Goal: Browse casually: Explore the website without a specific task or goal

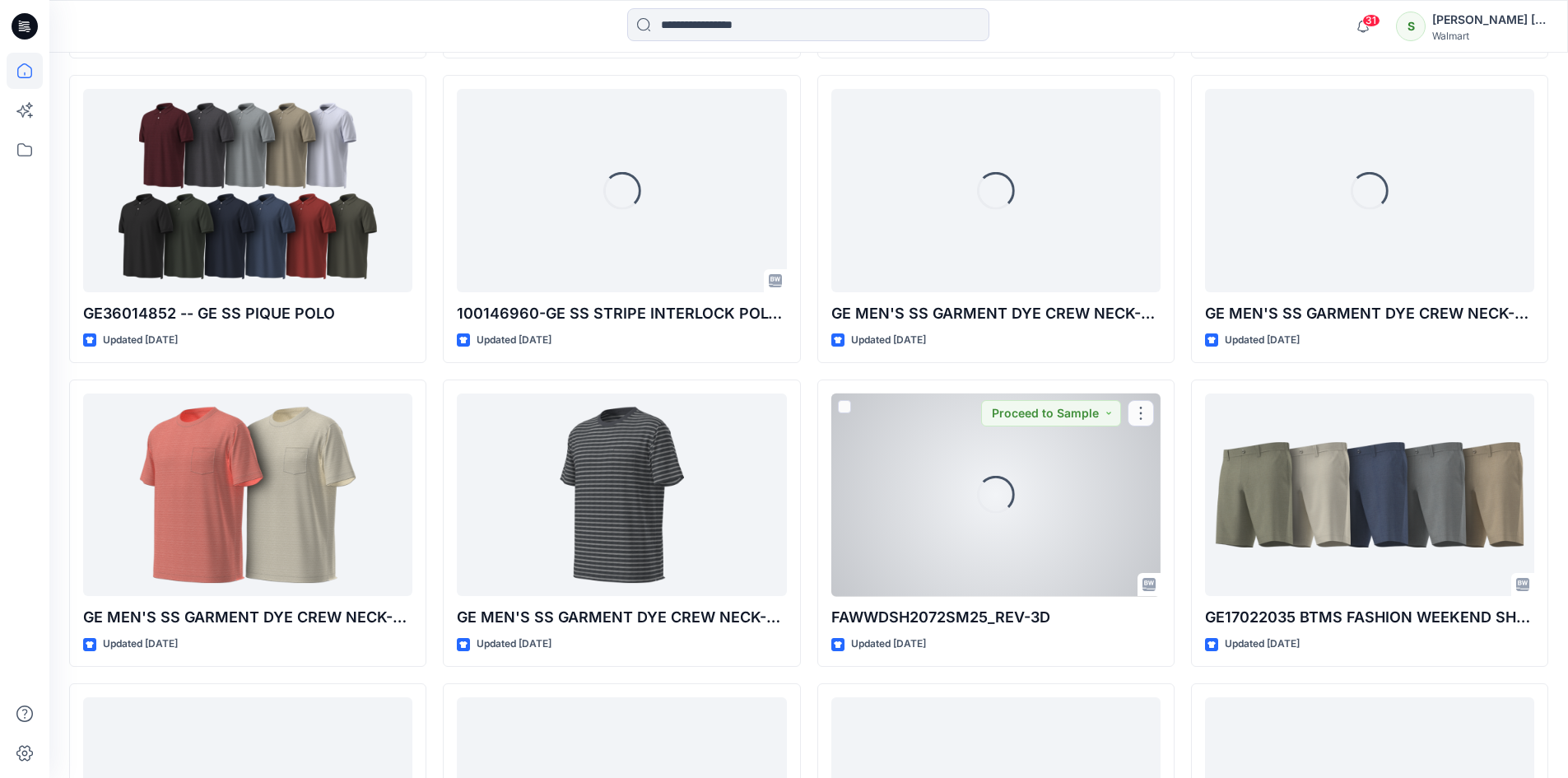
scroll to position [4157, 0]
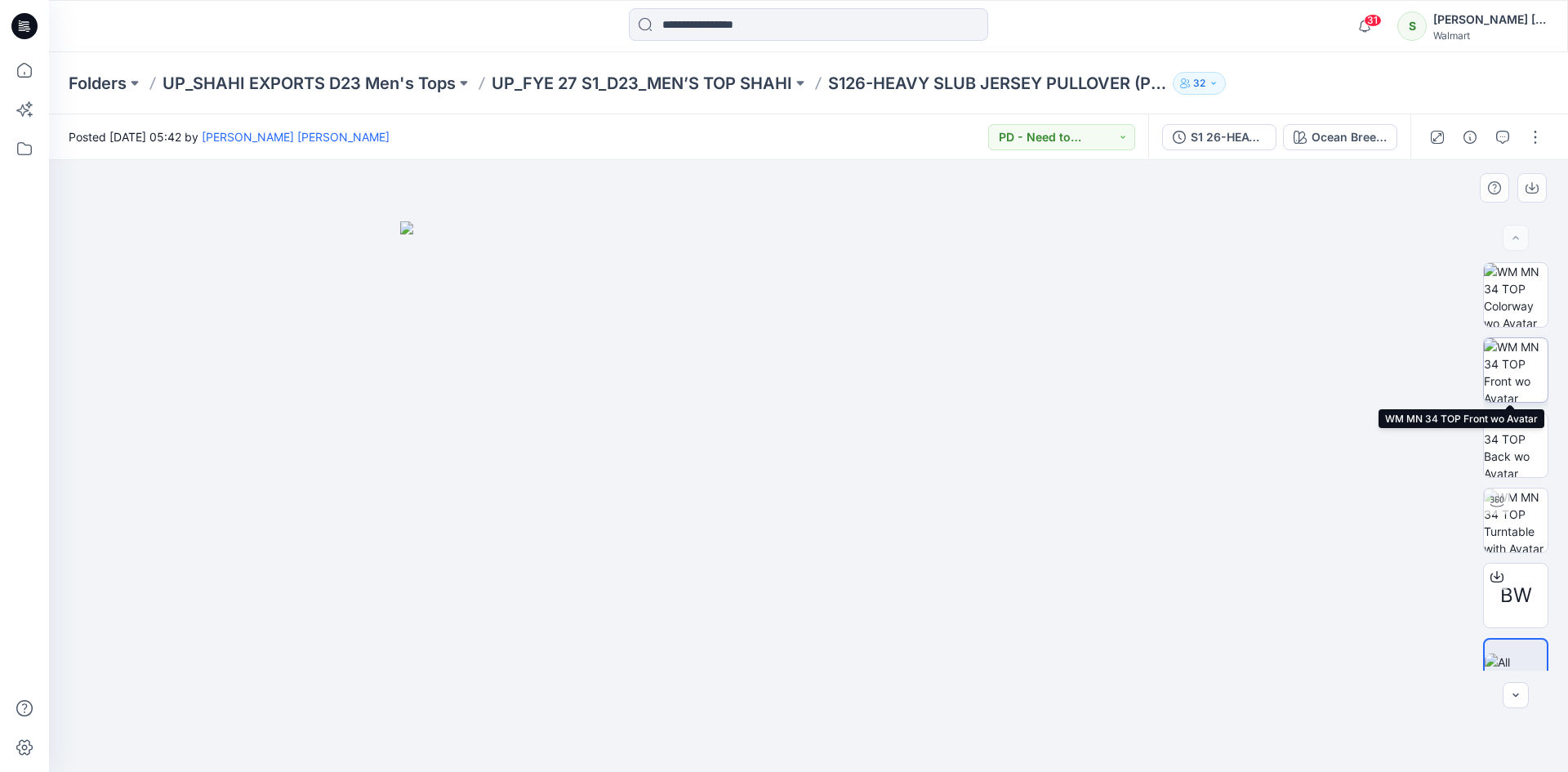
click at [1514, 360] on img at bounding box center [1515, 370] width 64 height 64
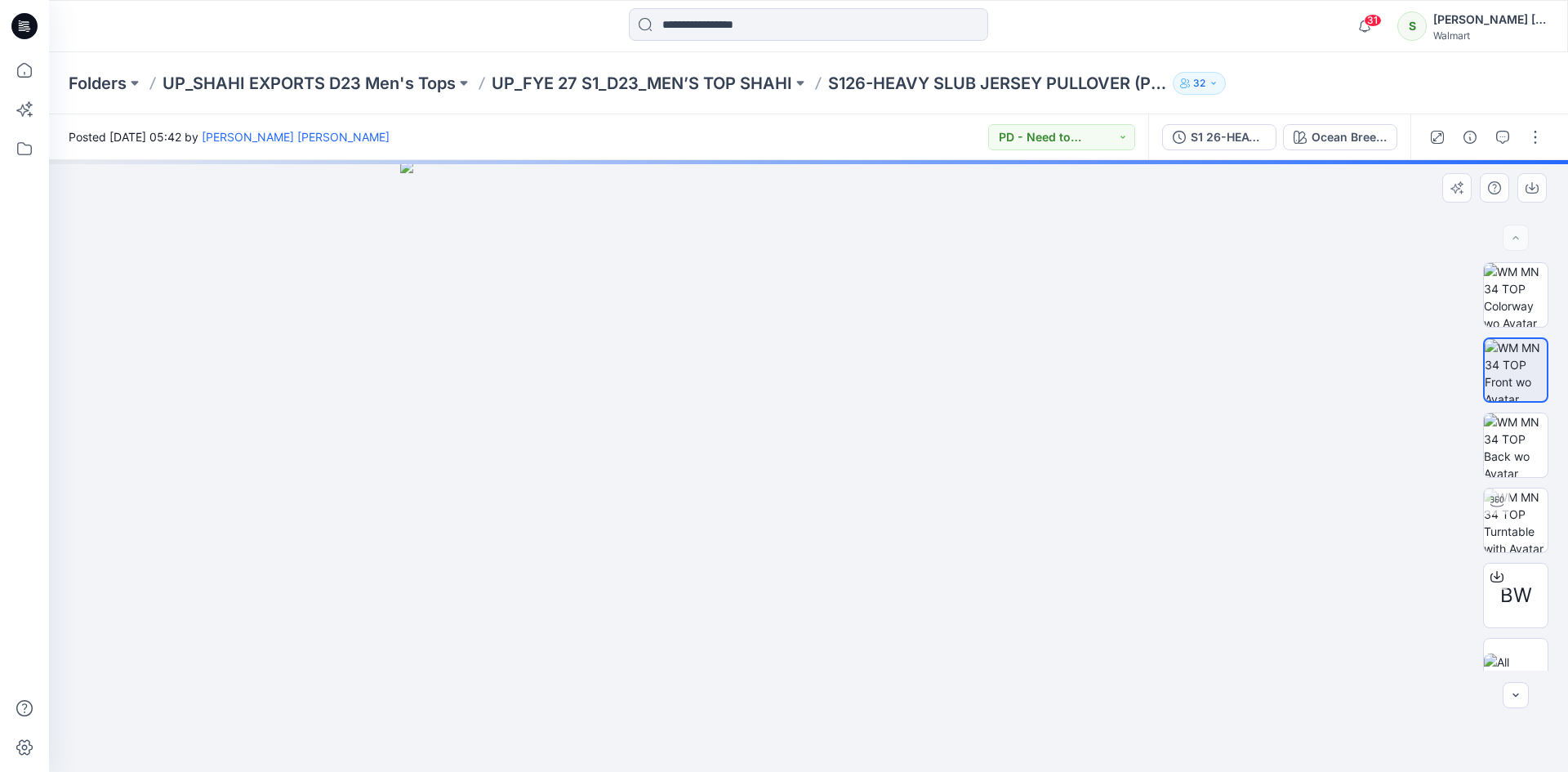
drag, startPoint x: 864, startPoint y: 453, endPoint x: 862, endPoint y: 487, distance: 34.1
click at [862, 487] on img at bounding box center [808, 465] width 817 height 611
click at [1514, 296] on img at bounding box center [1515, 295] width 64 height 64
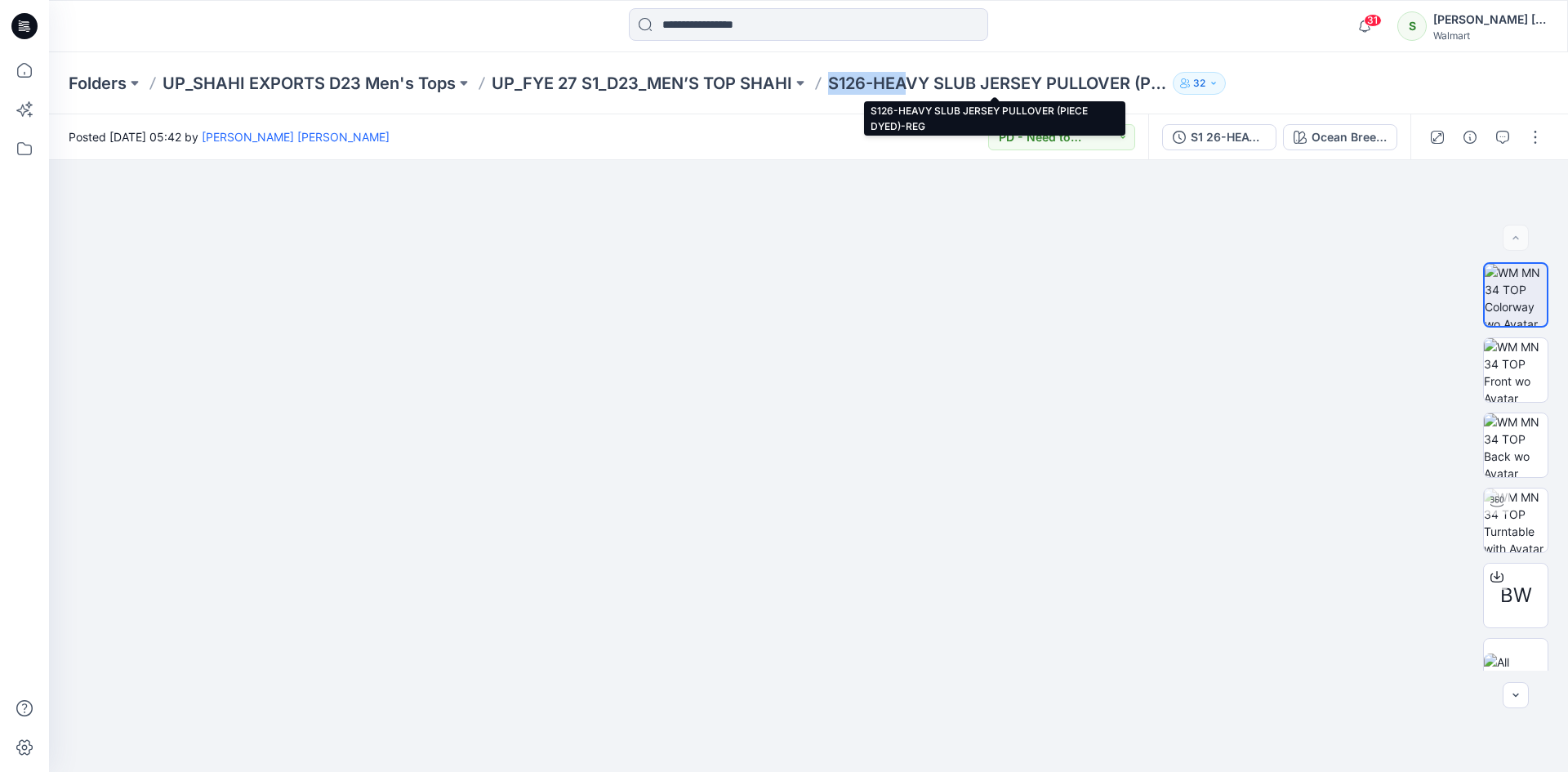
drag, startPoint x: 825, startPoint y: 79, endPoint x: 904, endPoint y: 80, distance: 79.0
click at [904, 80] on p "S126-HEAVY SLUB JERSEY PULLOVER (PIECE DYED)-REG" at bounding box center [997, 83] width 338 height 22
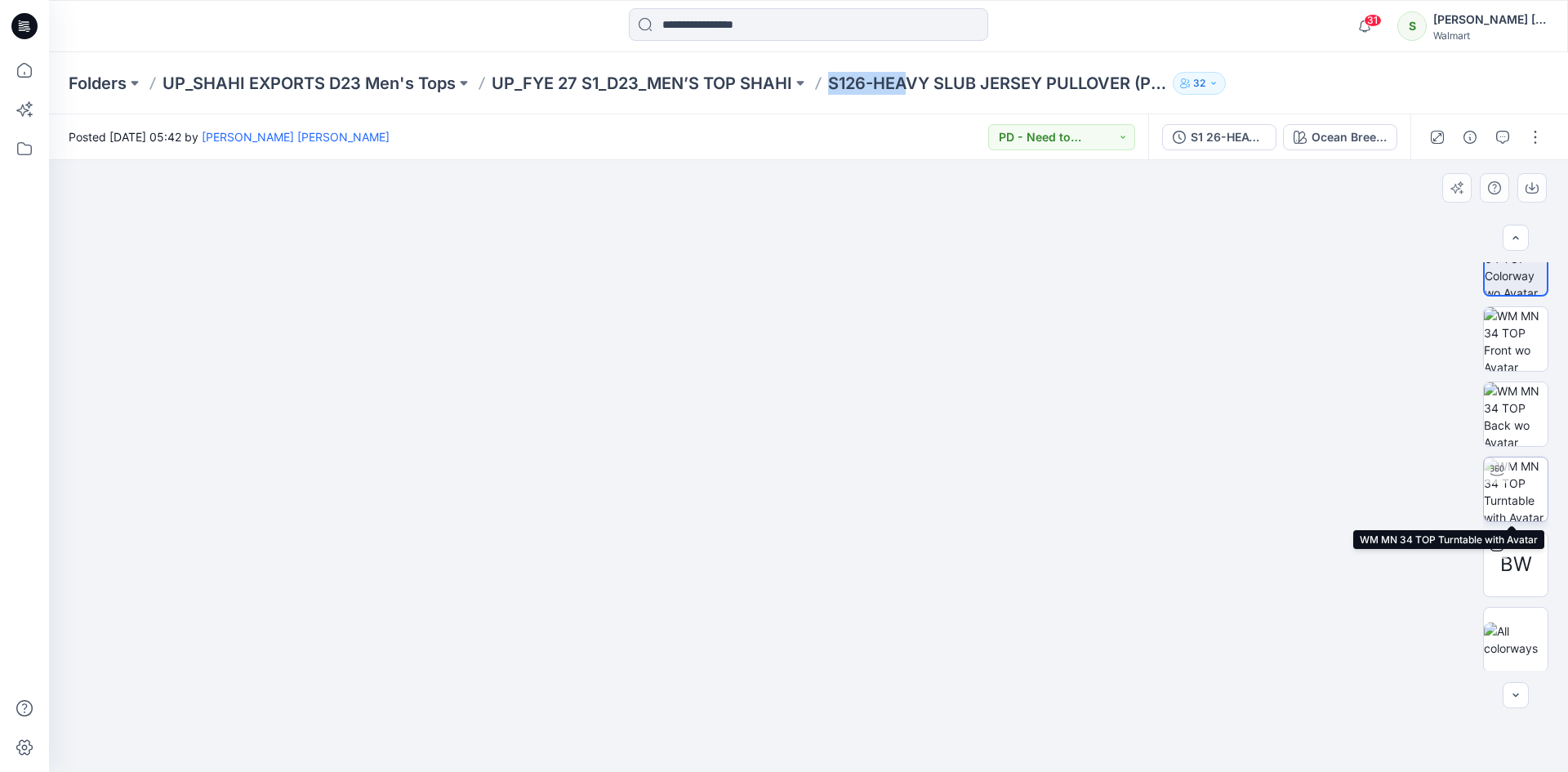
scroll to position [33, 0]
drag, startPoint x: 864, startPoint y: 571, endPoint x: 850, endPoint y: 542, distance: 32.2
click at [755, 558] on img at bounding box center [808, 409] width 817 height 728
click at [1513, 401] on img at bounding box center [1515, 412] width 64 height 64
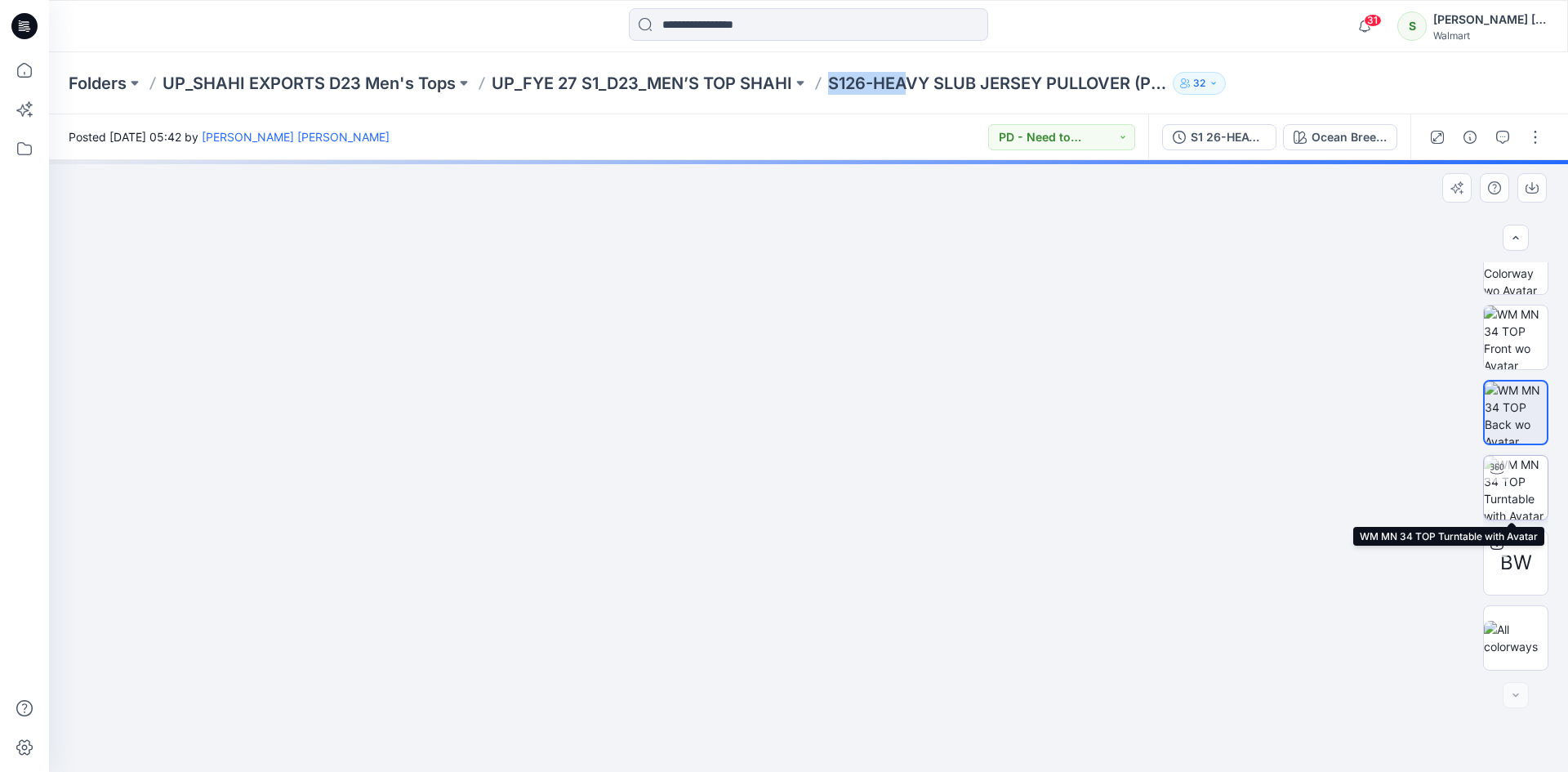
click at [1514, 478] on img at bounding box center [1515, 488] width 64 height 64
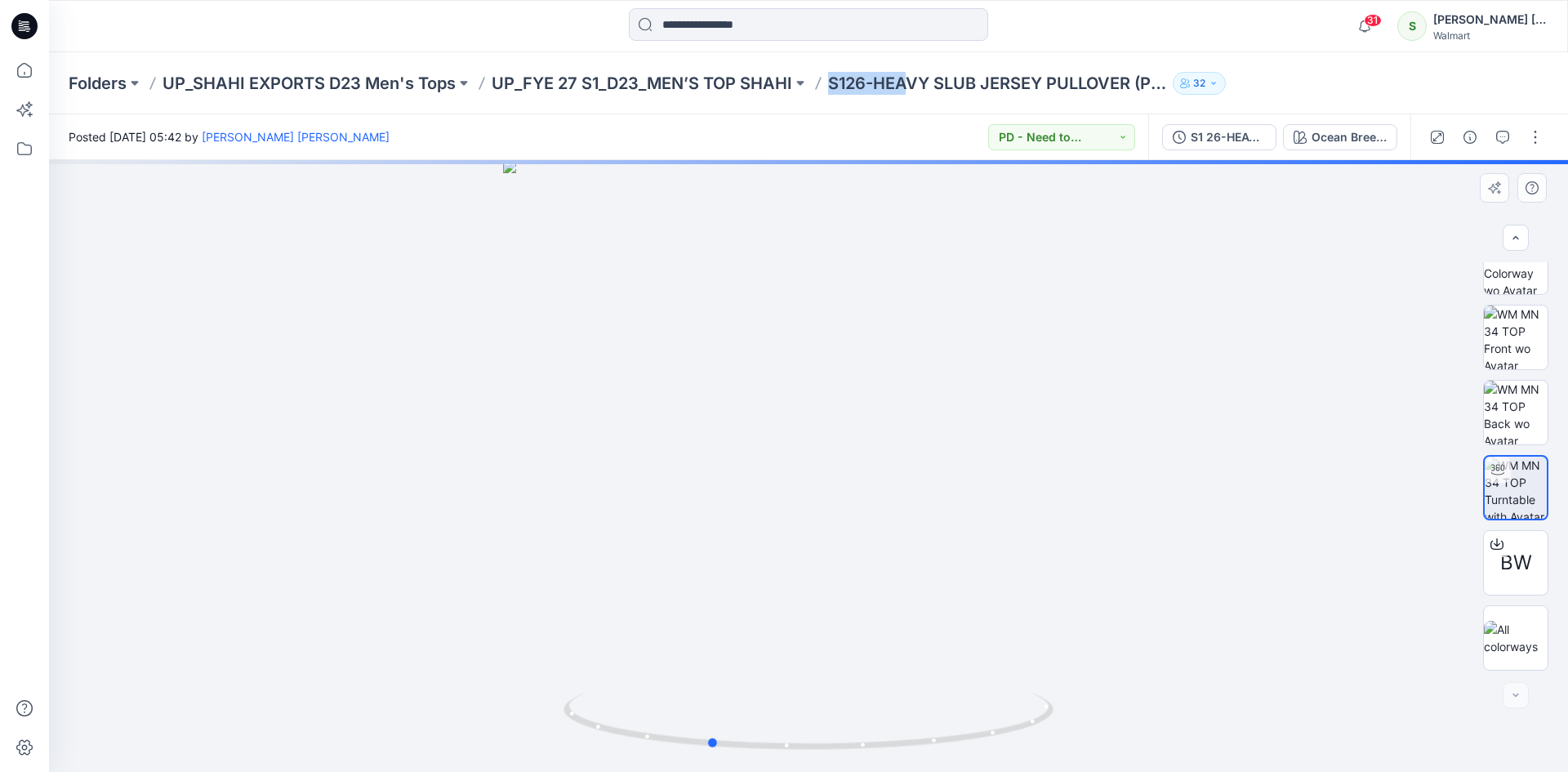
drag, startPoint x: 857, startPoint y: 481, endPoint x: 776, endPoint y: 504, distance: 84.2
click at [776, 504] on div at bounding box center [808, 465] width 1519 height 611
